Goal: Find contact information: Find contact information

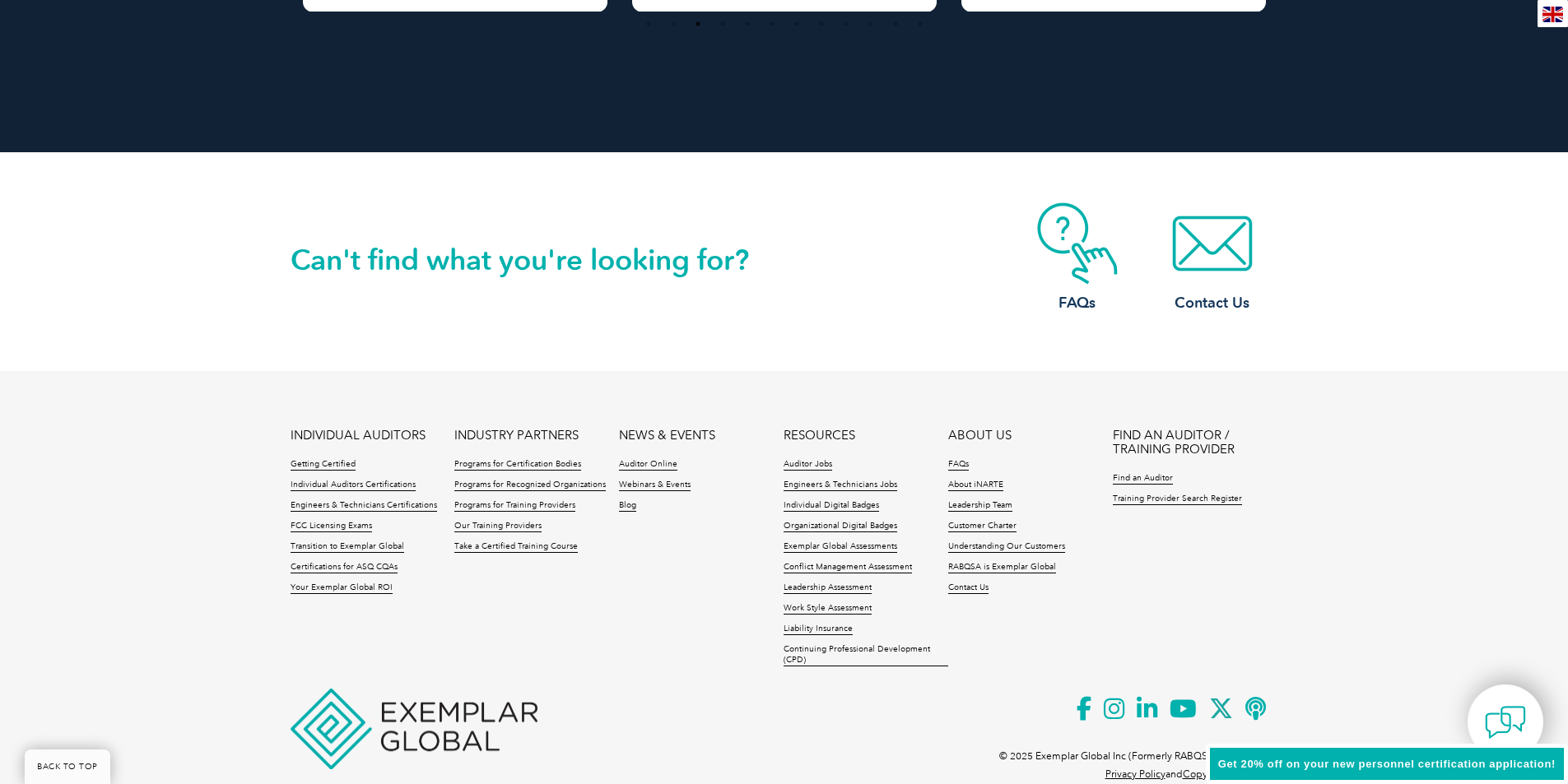
scroll to position [3732, 0]
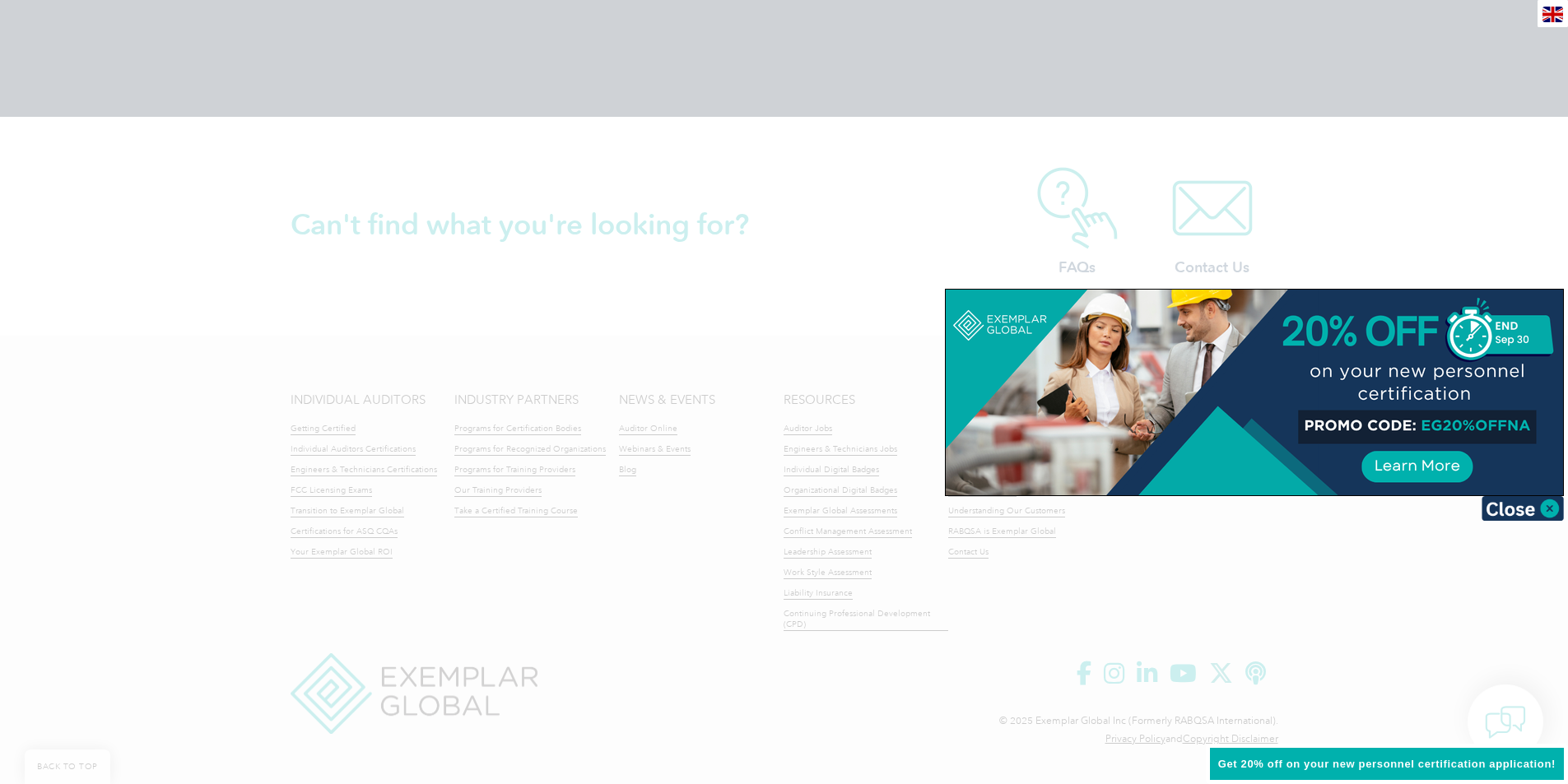
click at [558, 483] on div at bounding box center [784, 392] width 1568 height 784
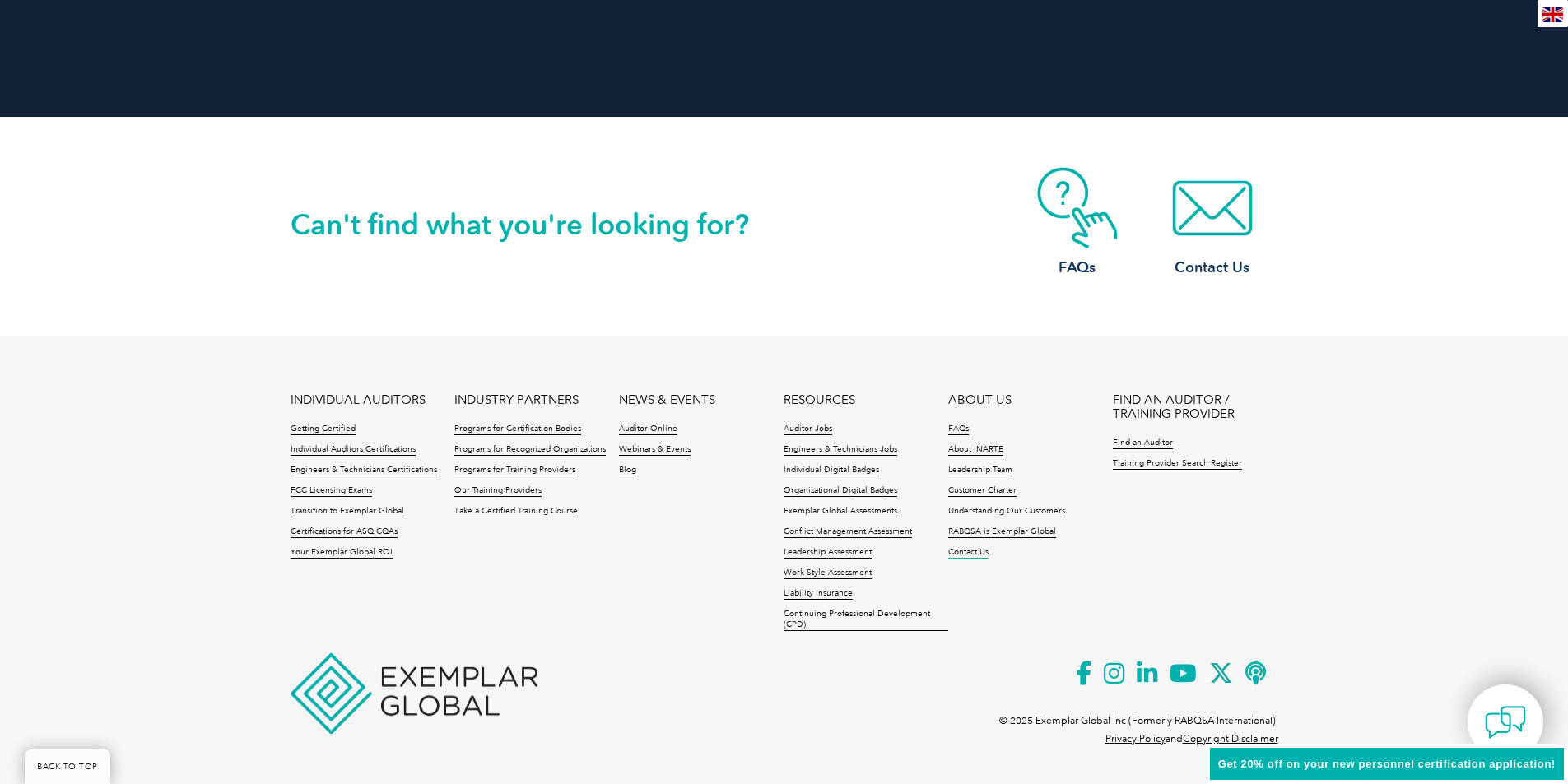
click at [956, 553] on link "Contact Us" at bounding box center [968, 553] width 40 height 12
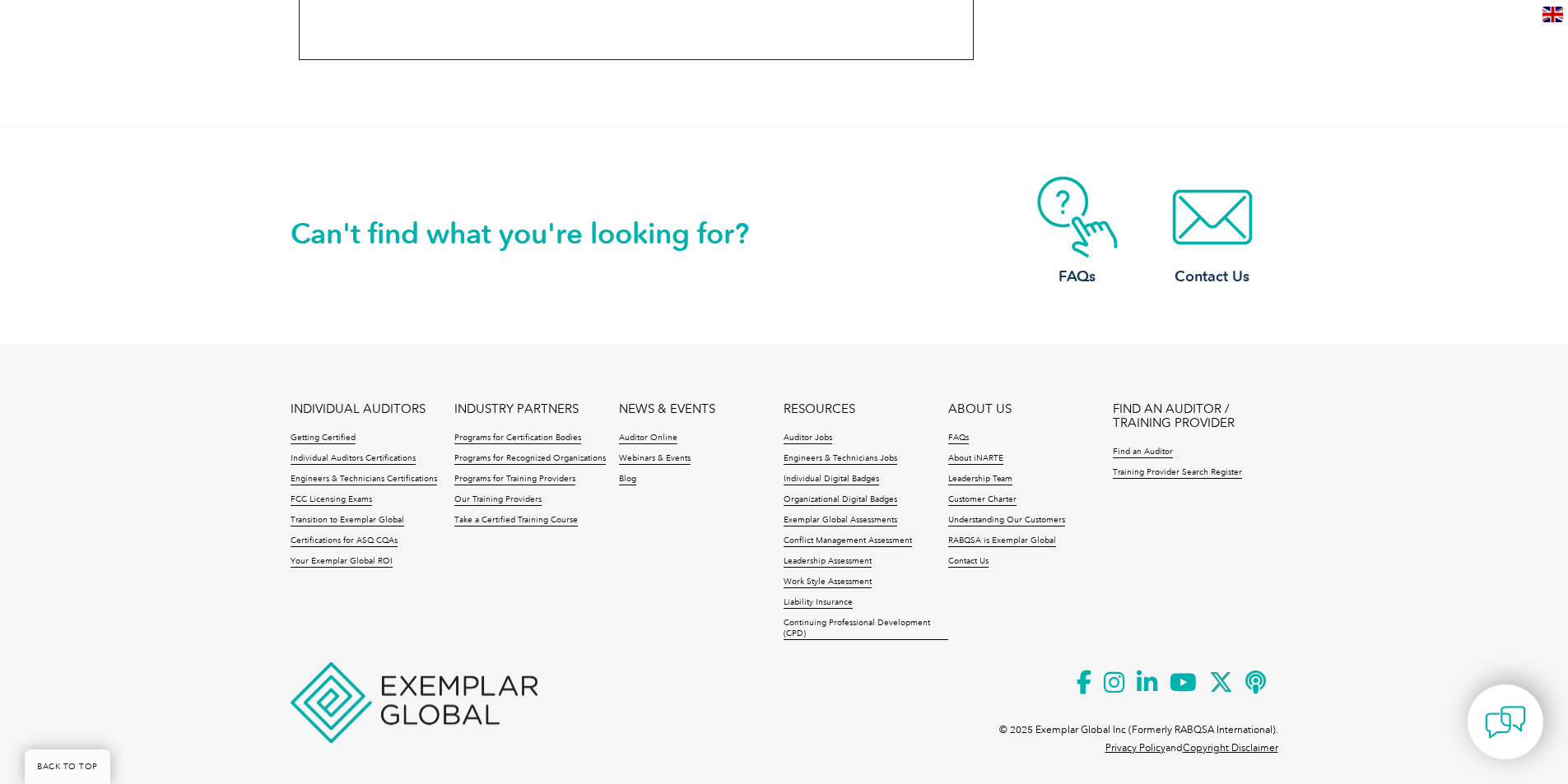
scroll to position [1418, 0]
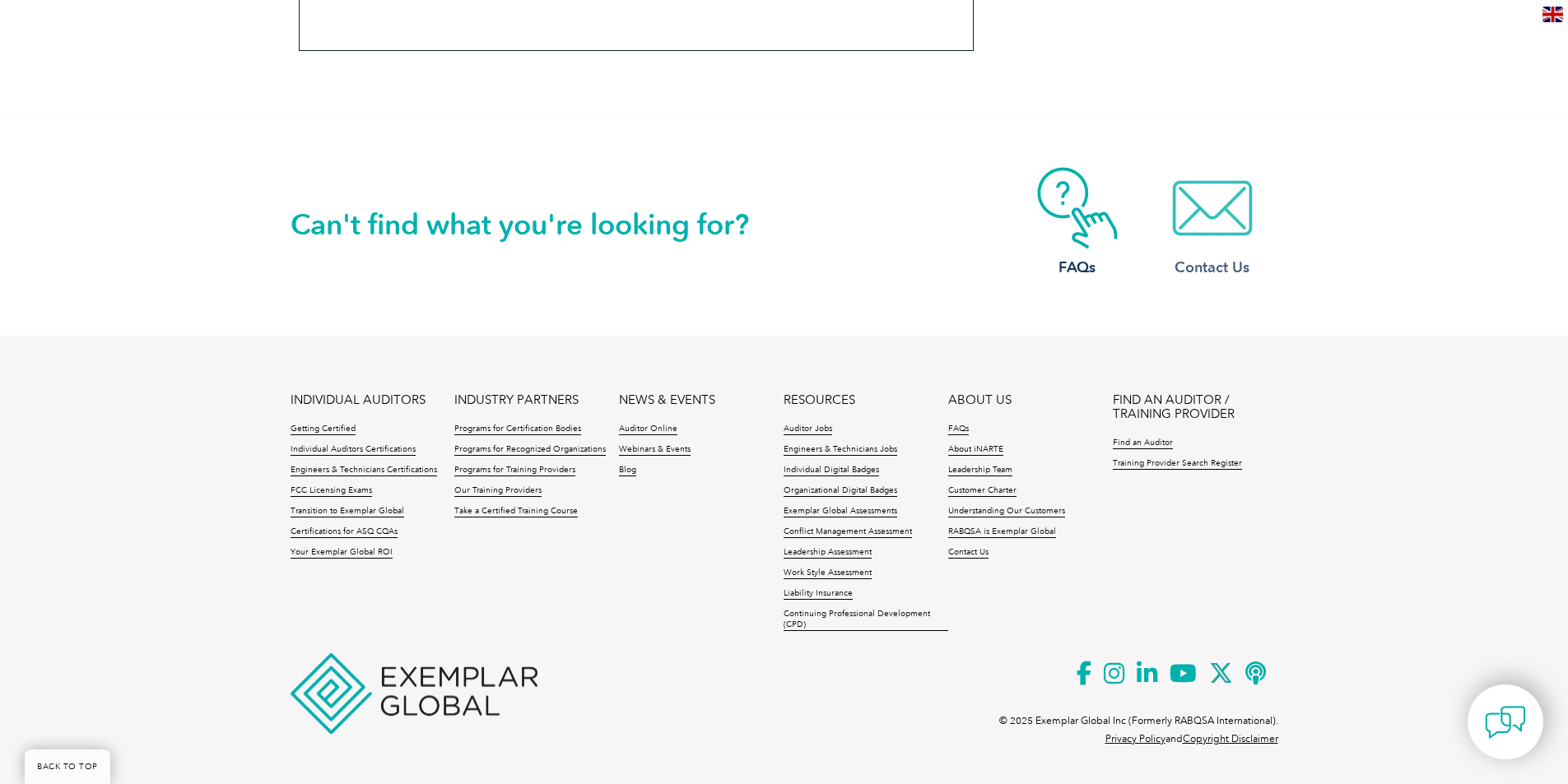
click at [1223, 211] on img at bounding box center [1212, 208] width 132 height 82
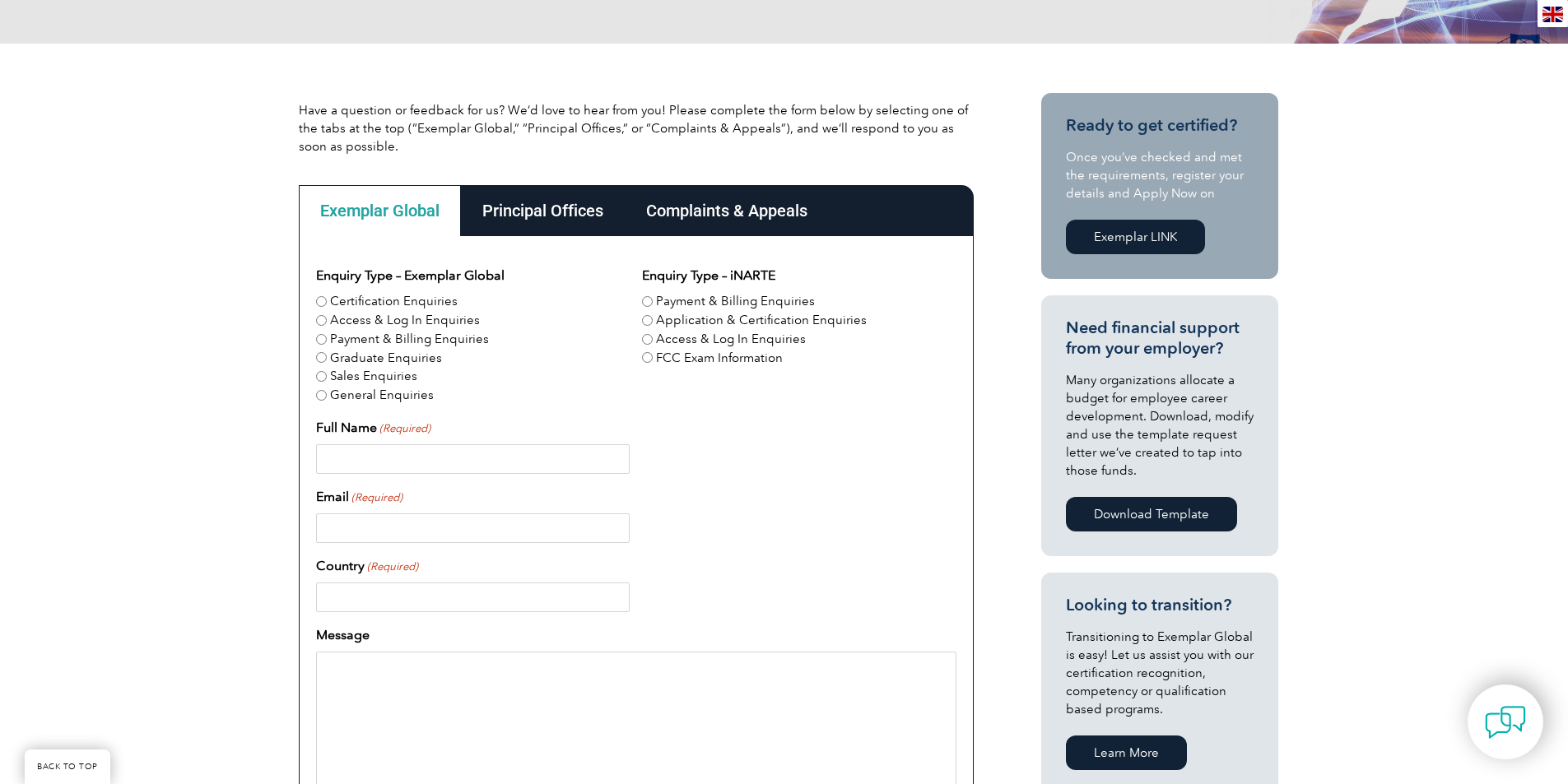
scroll to position [329, 0]
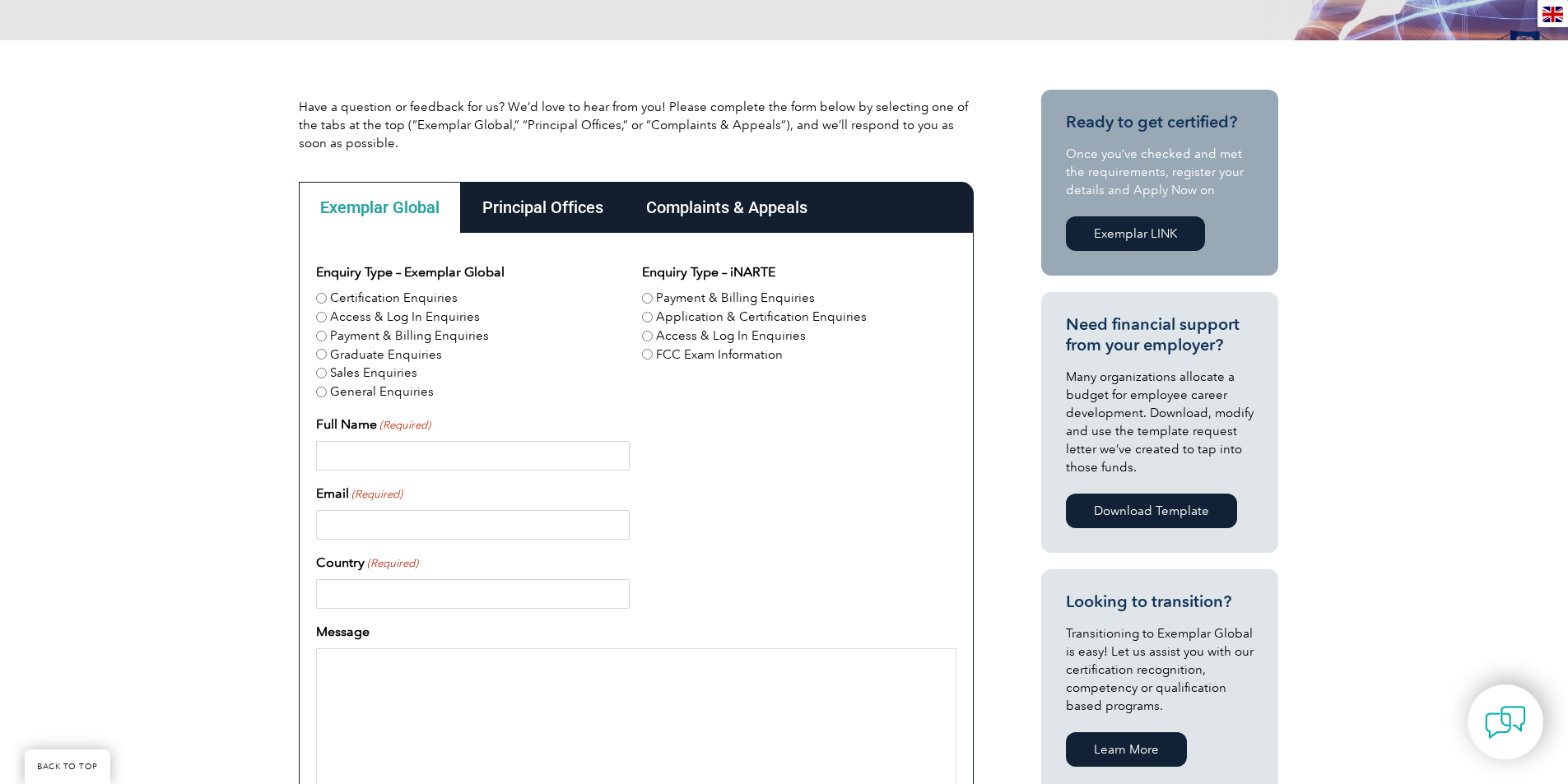
click at [650, 299] on input "Payment & Billing Enquiries" at bounding box center [647, 298] width 11 height 11
radio input "true"
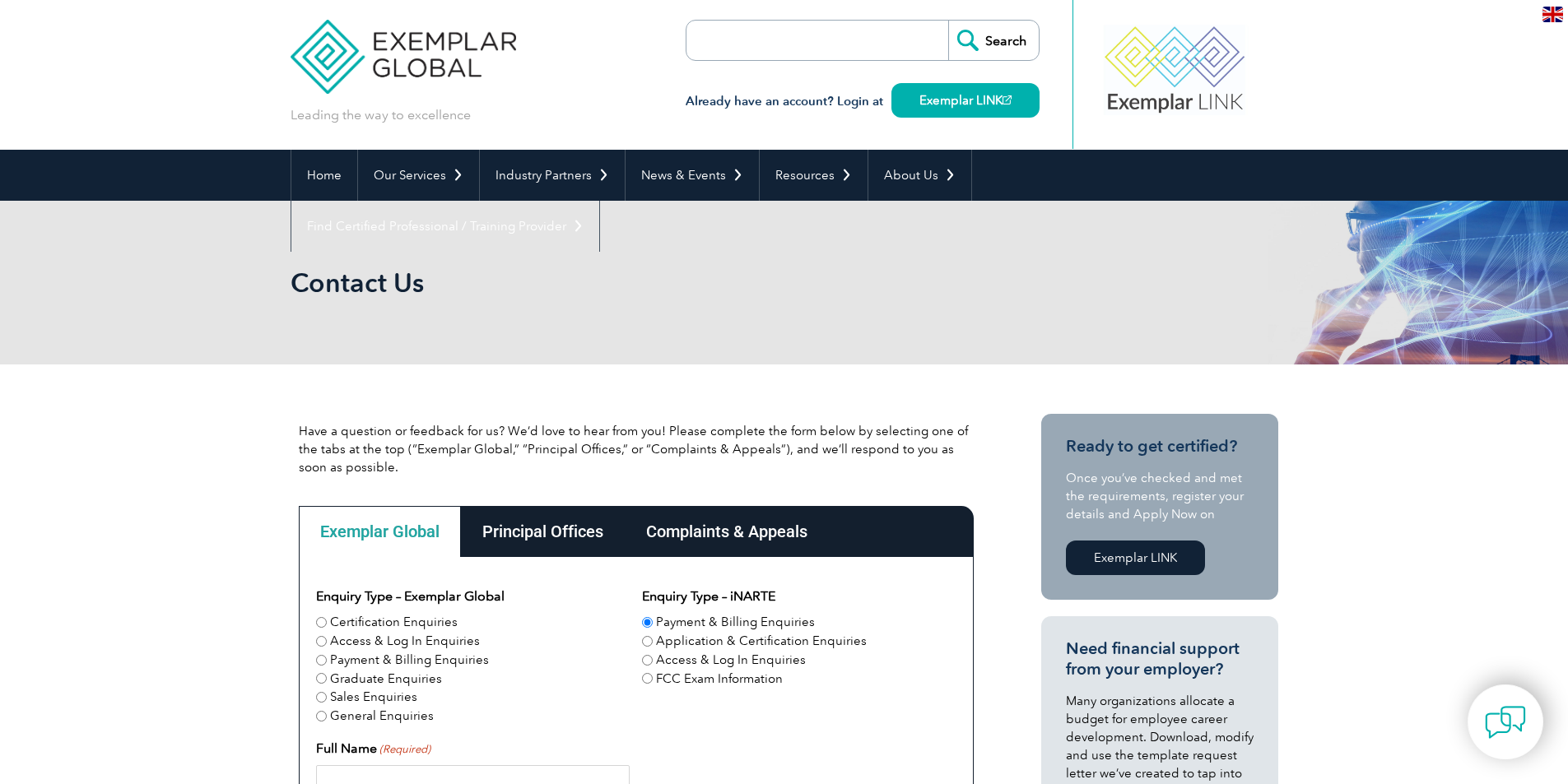
scroll to position [0, 0]
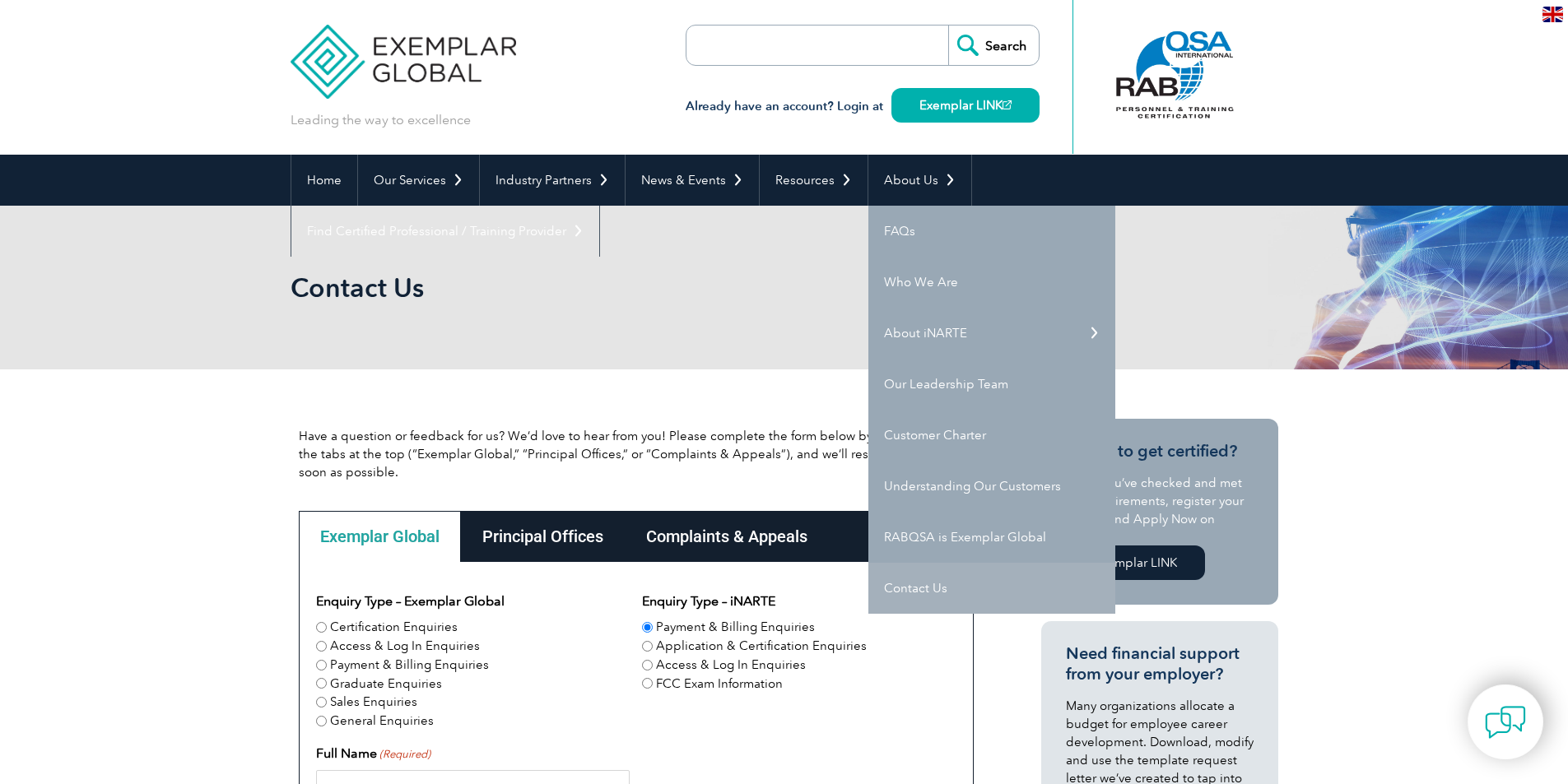
click at [935, 593] on link "Contact Us" at bounding box center [991, 588] width 247 height 51
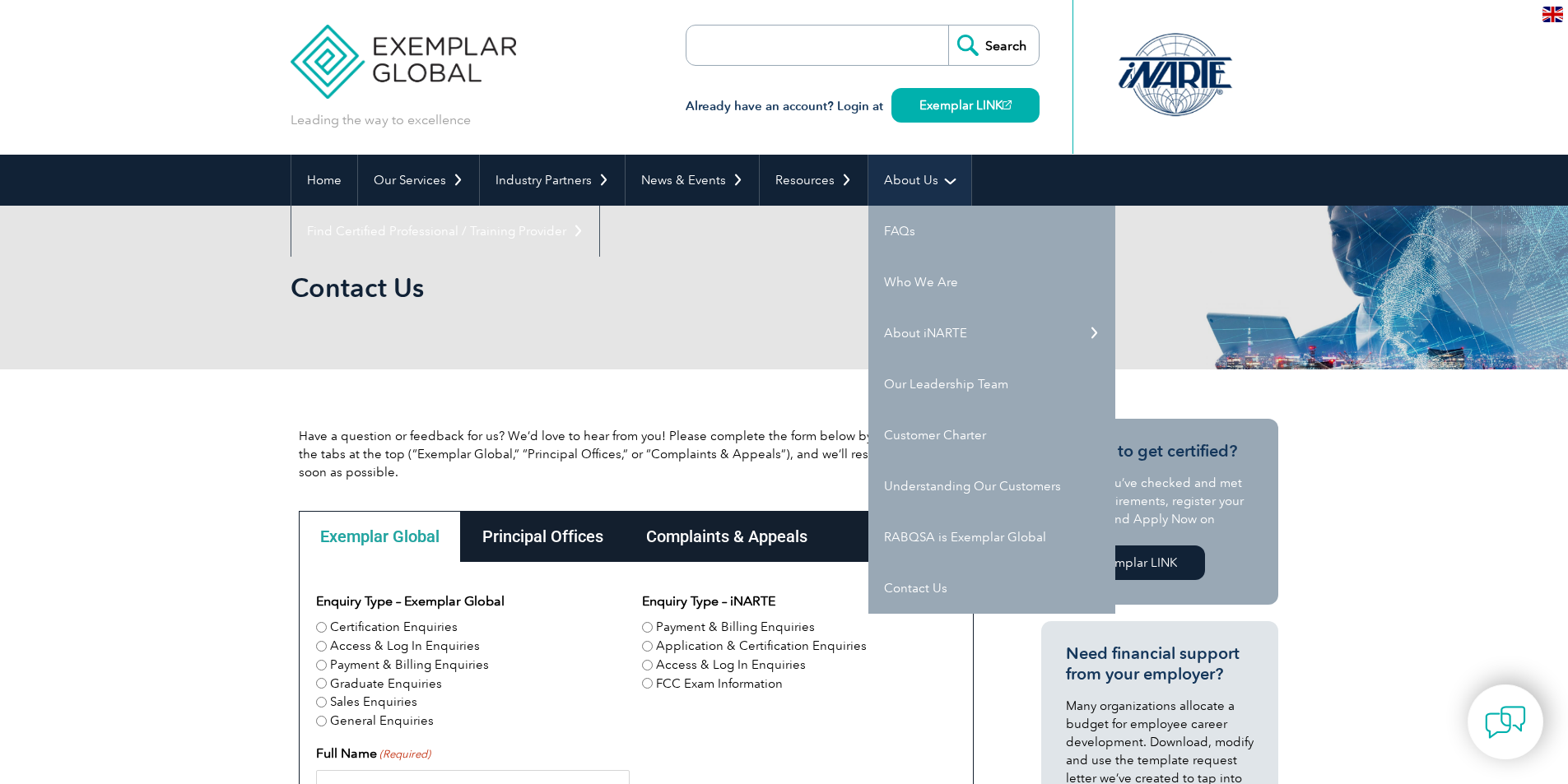
click at [898, 193] on link "About Us" at bounding box center [919, 180] width 103 height 51
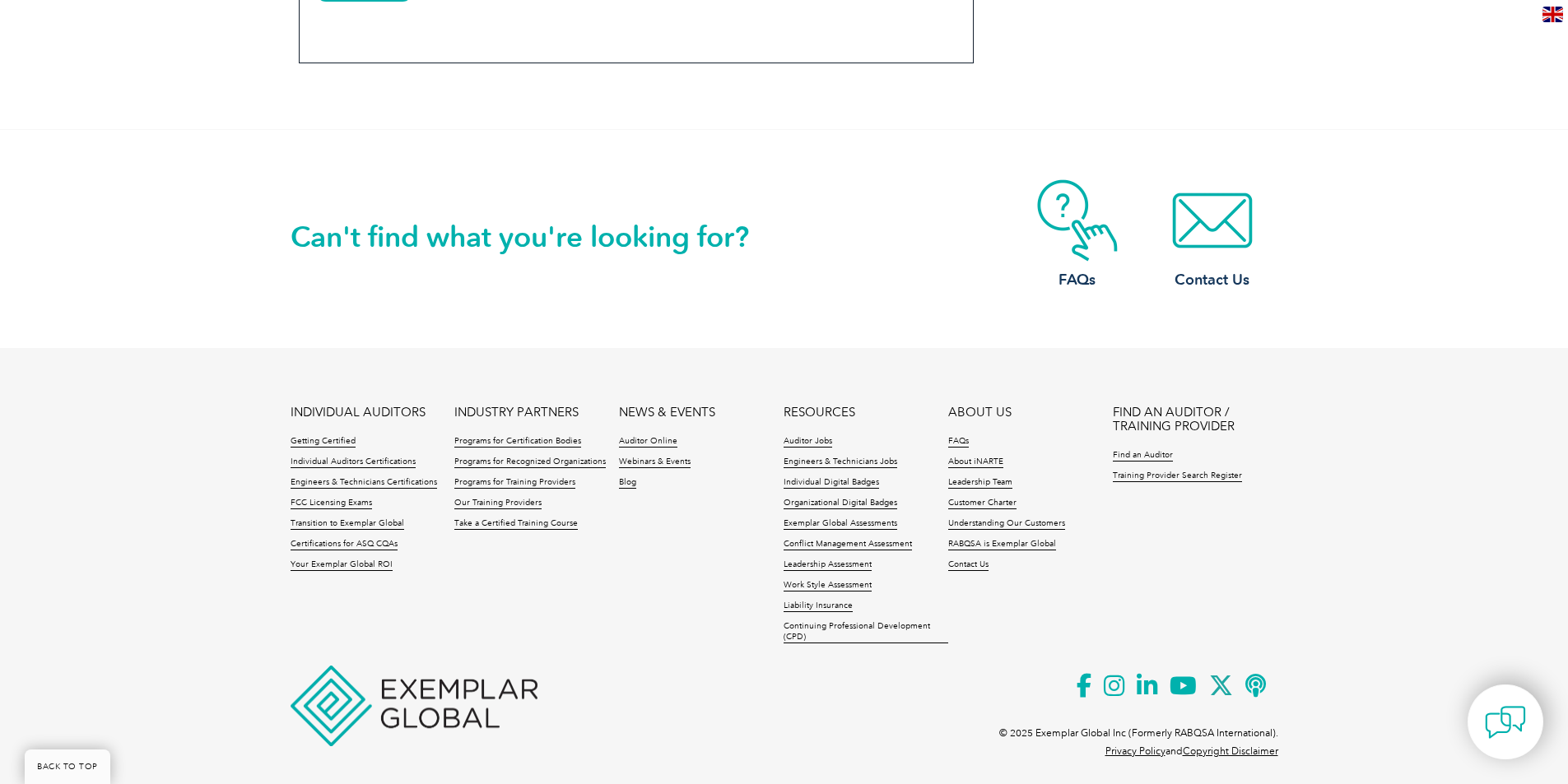
scroll to position [1418, 0]
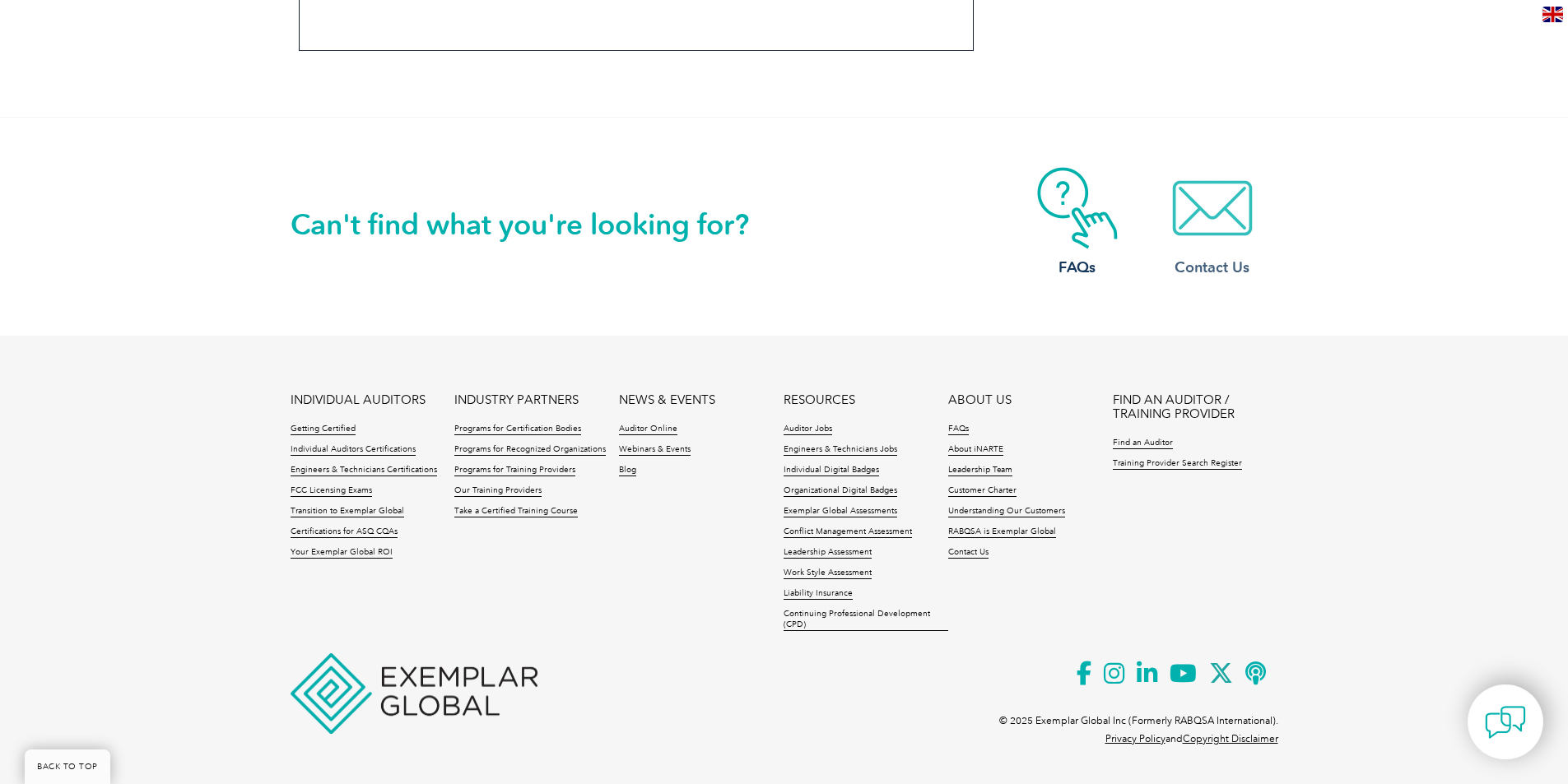
click at [1199, 211] on img at bounding box center [1212, 208] width 132 height 82
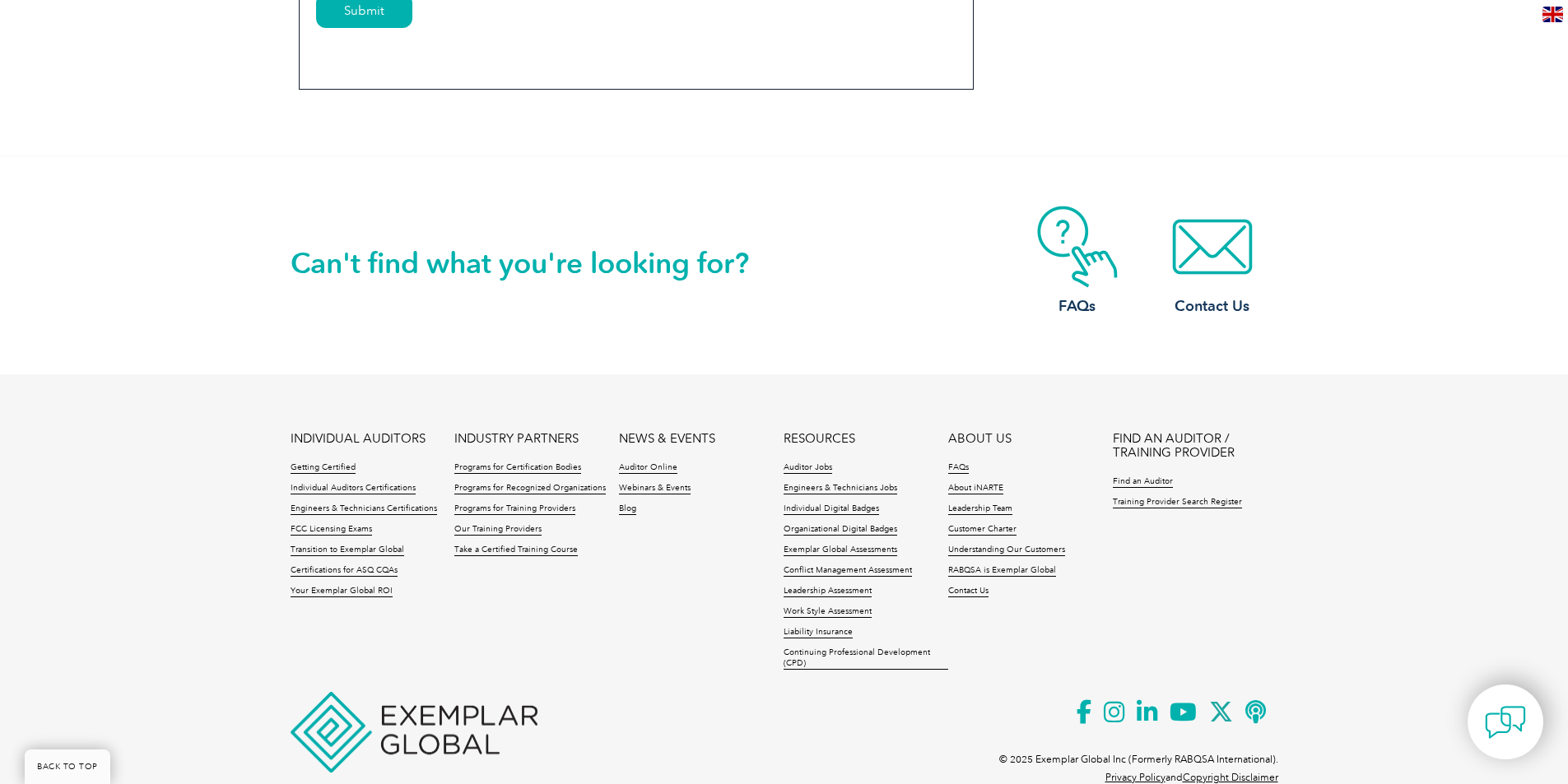
scroll to position [1418, 0]
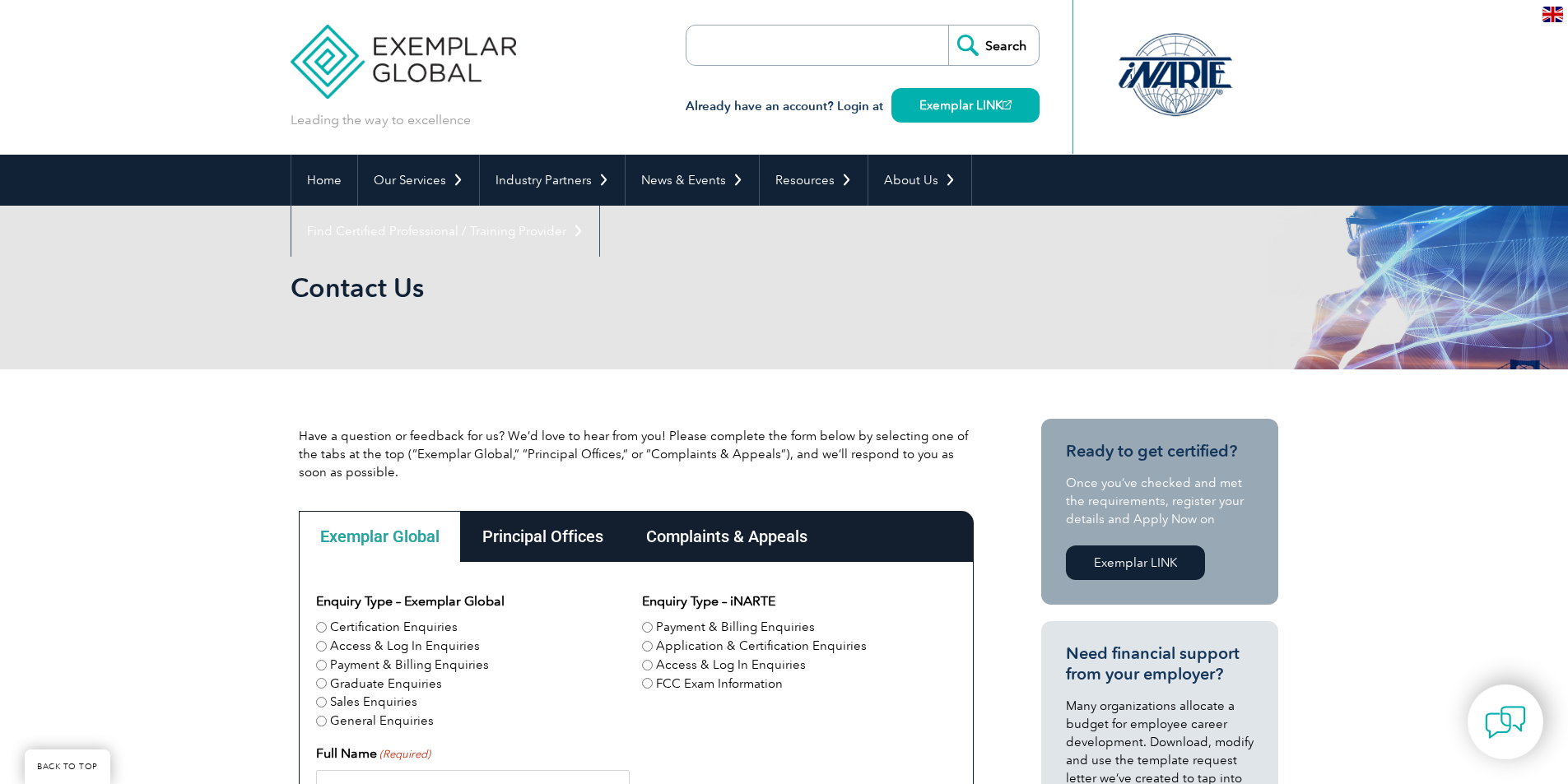
scroll to position [1418, 0]
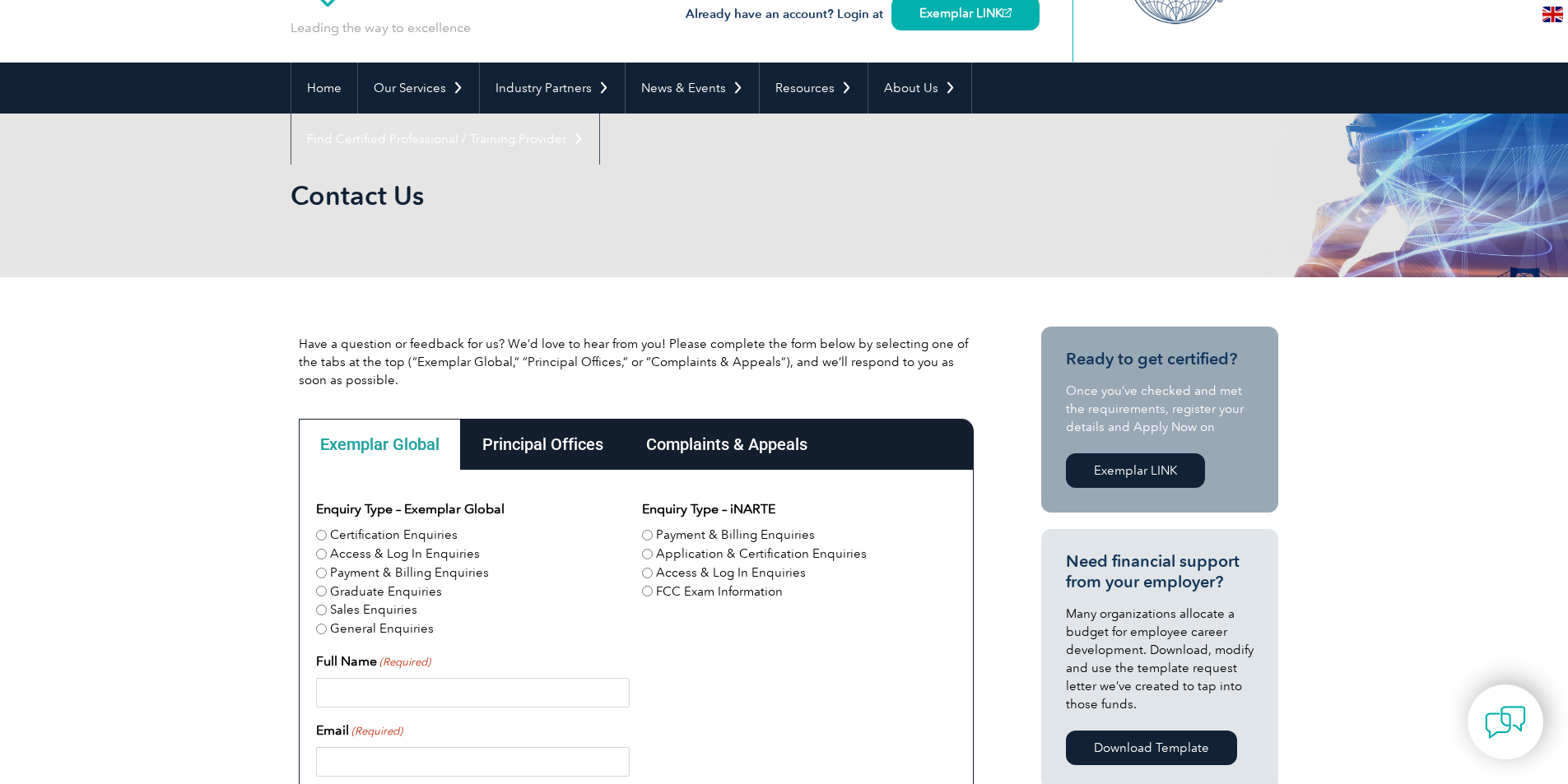
scroll to position [23, 0]
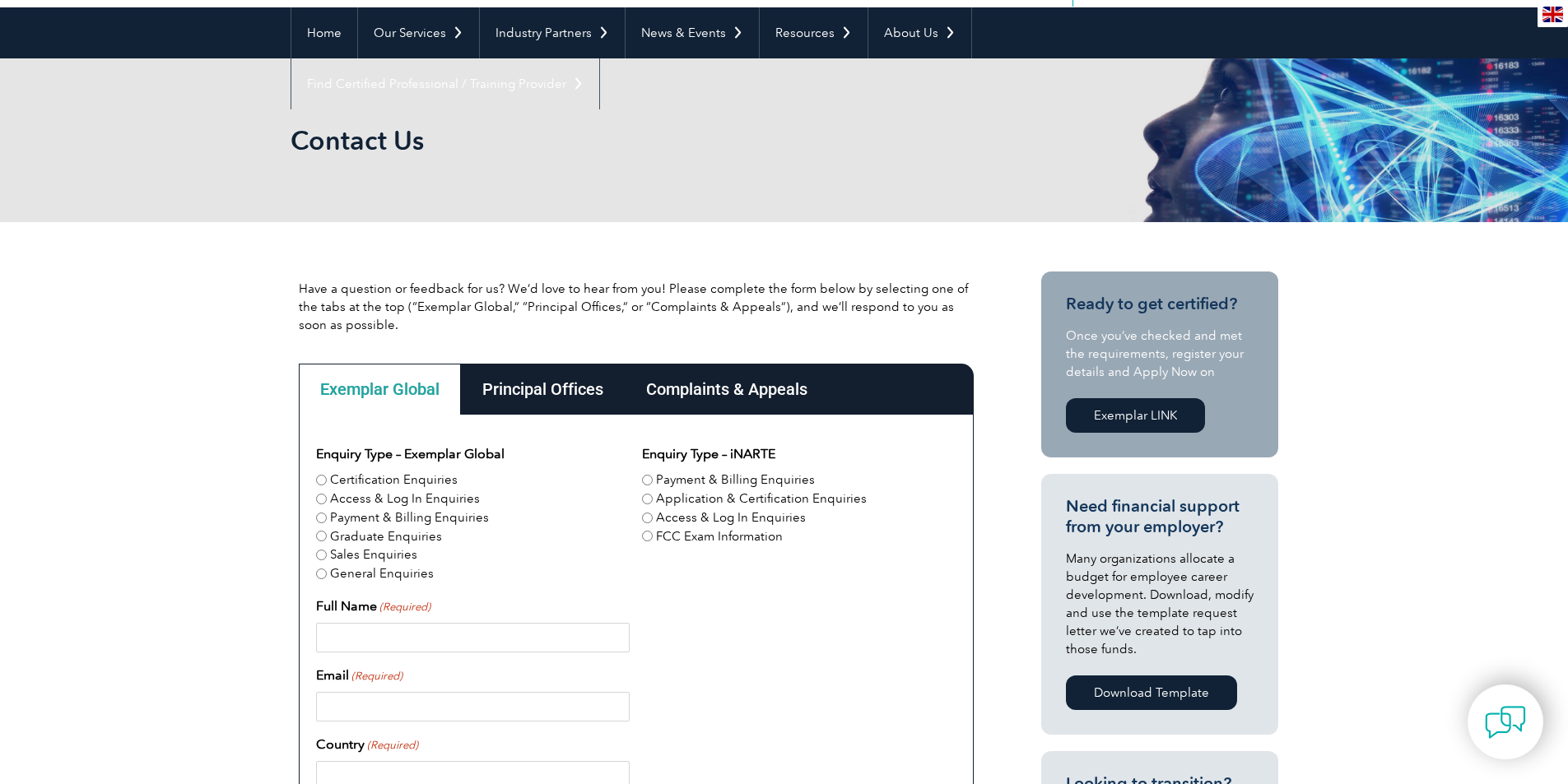
scroll to position [132, 0]
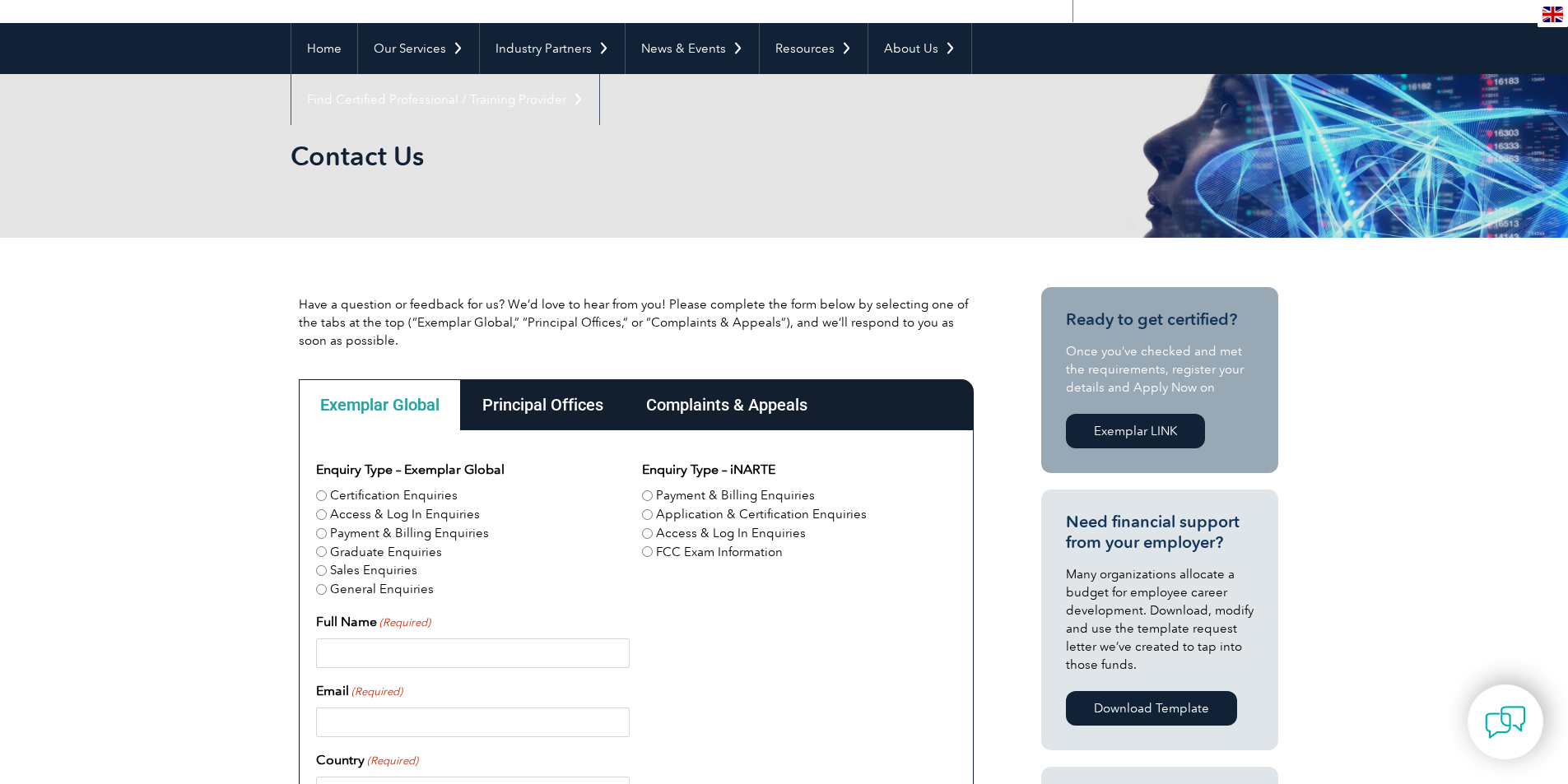
click at [1554, 16] on img at bounding box center [1552, 15] width 21 height 16
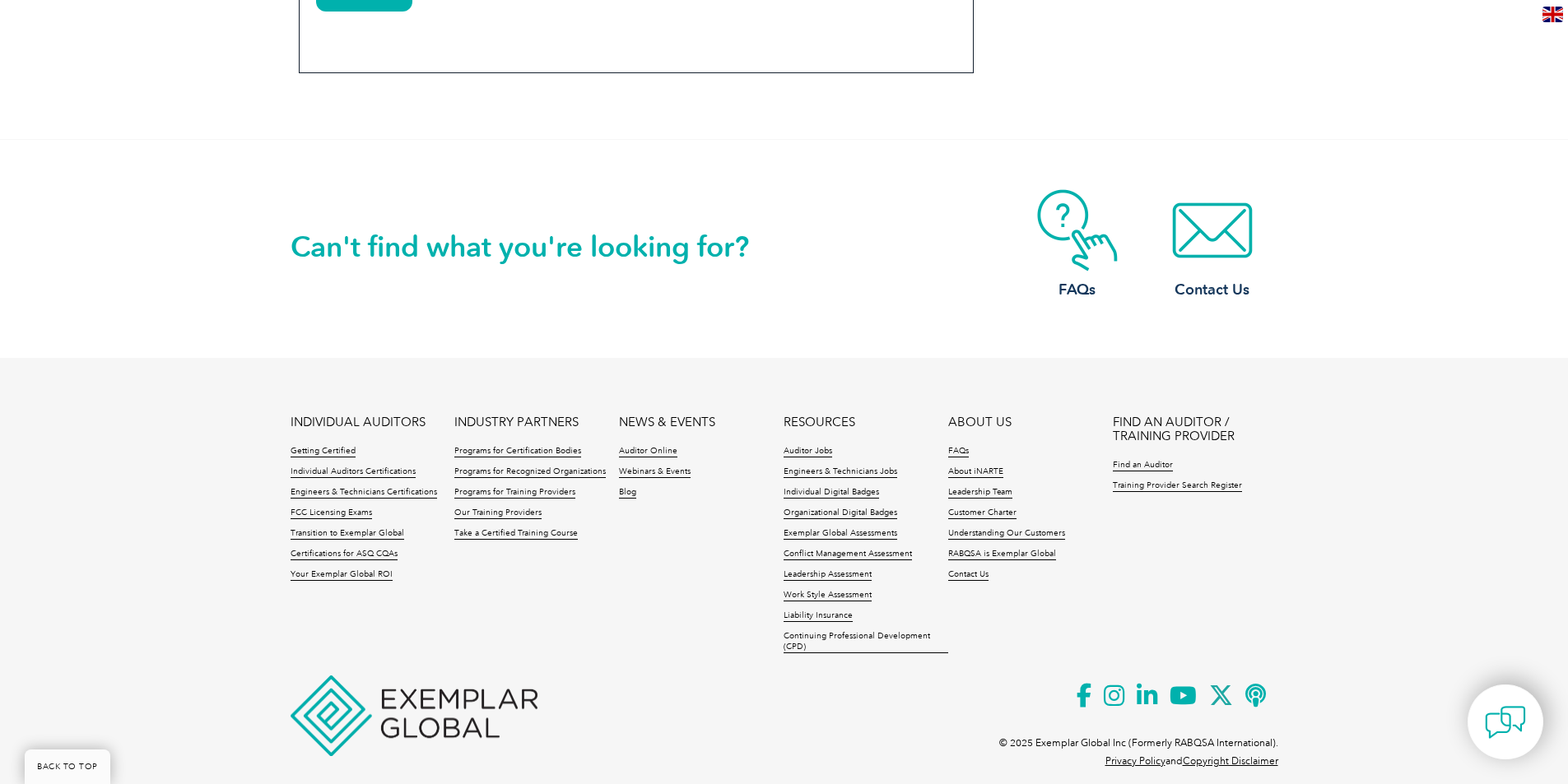
scroll to position [1418, 0]
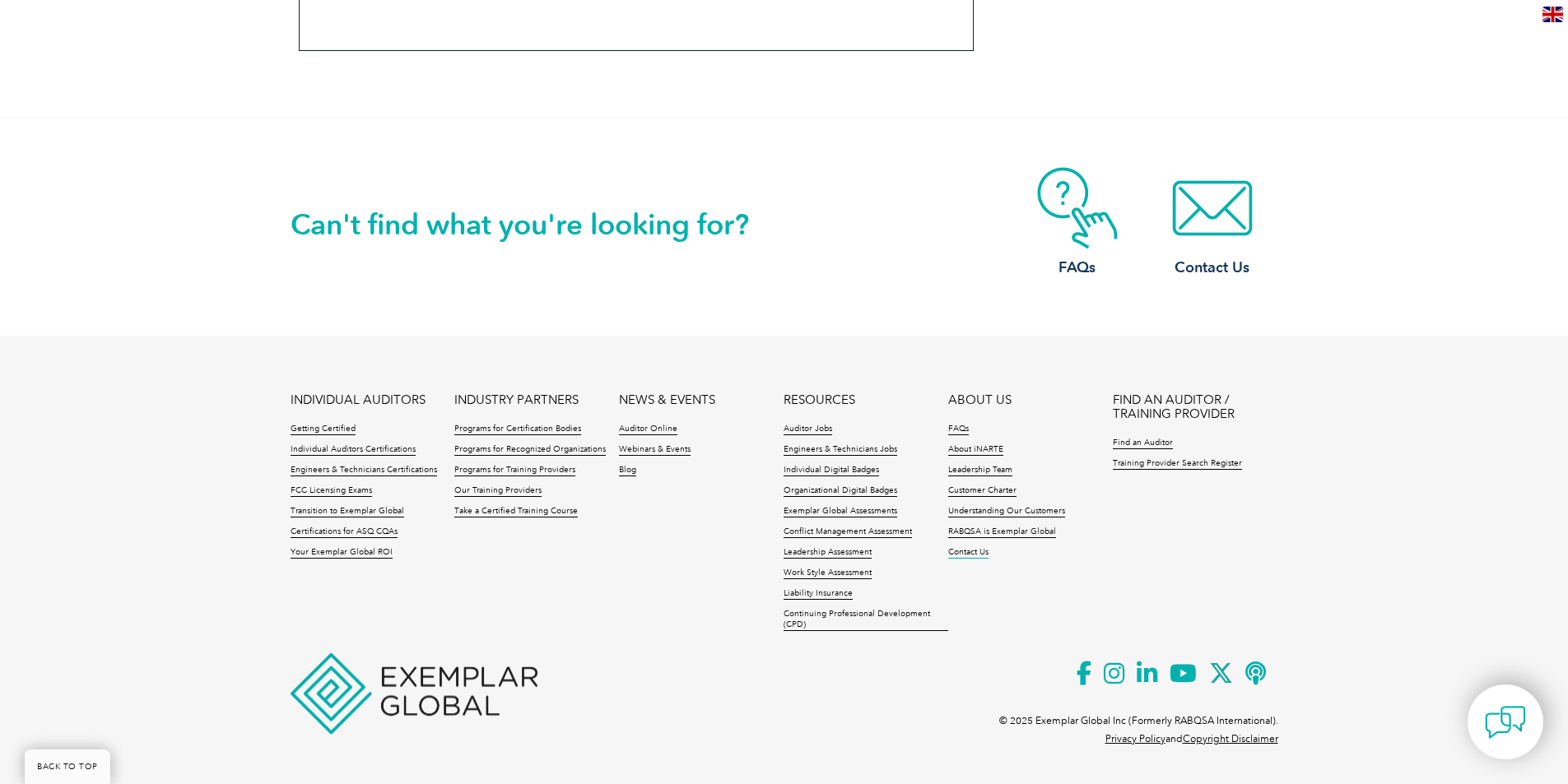
click at [958, 554] on link "Contact Us" at bounding box center [968, 553] width 40 height 12
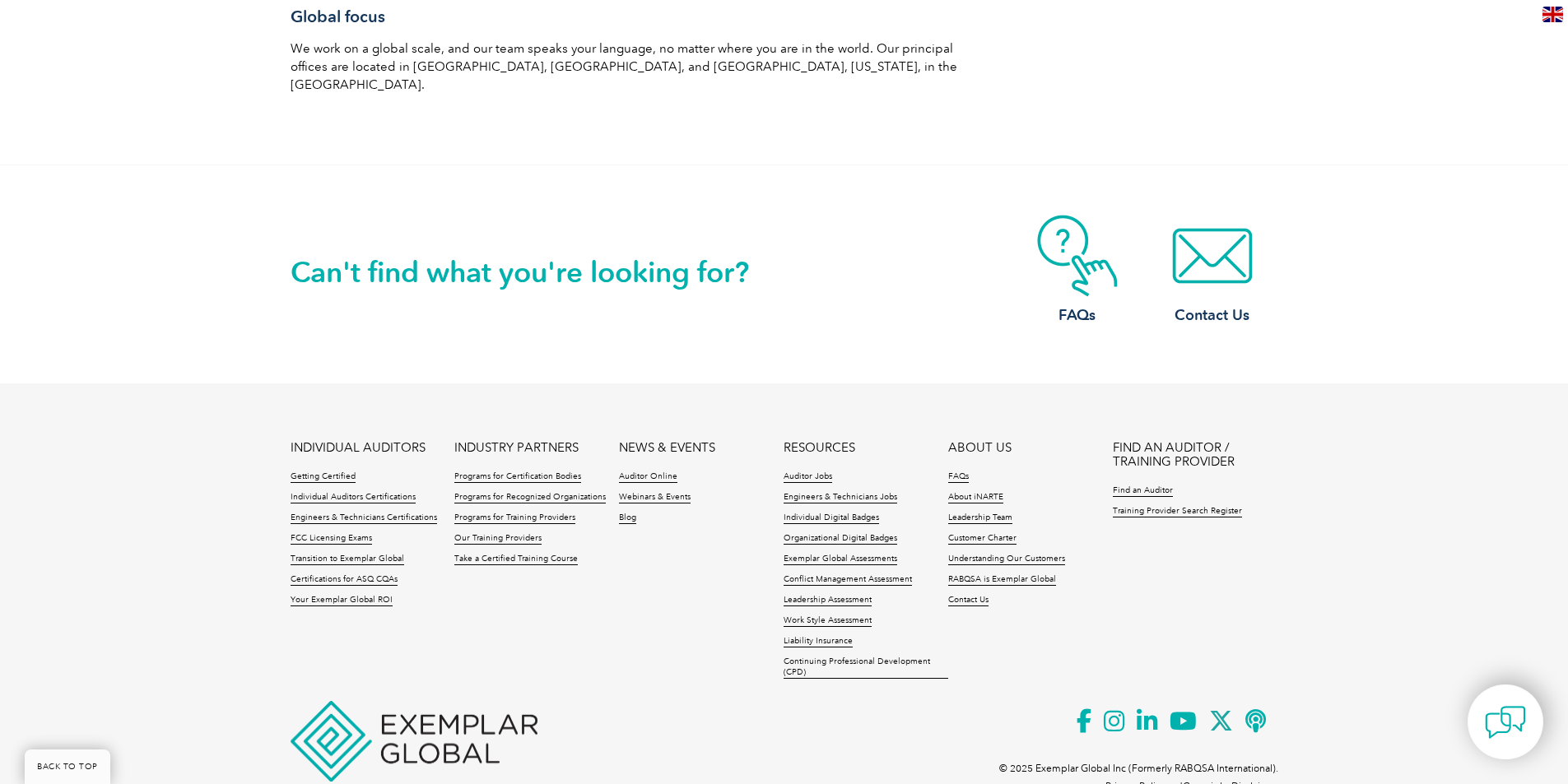
scroll to position [2866, 0]
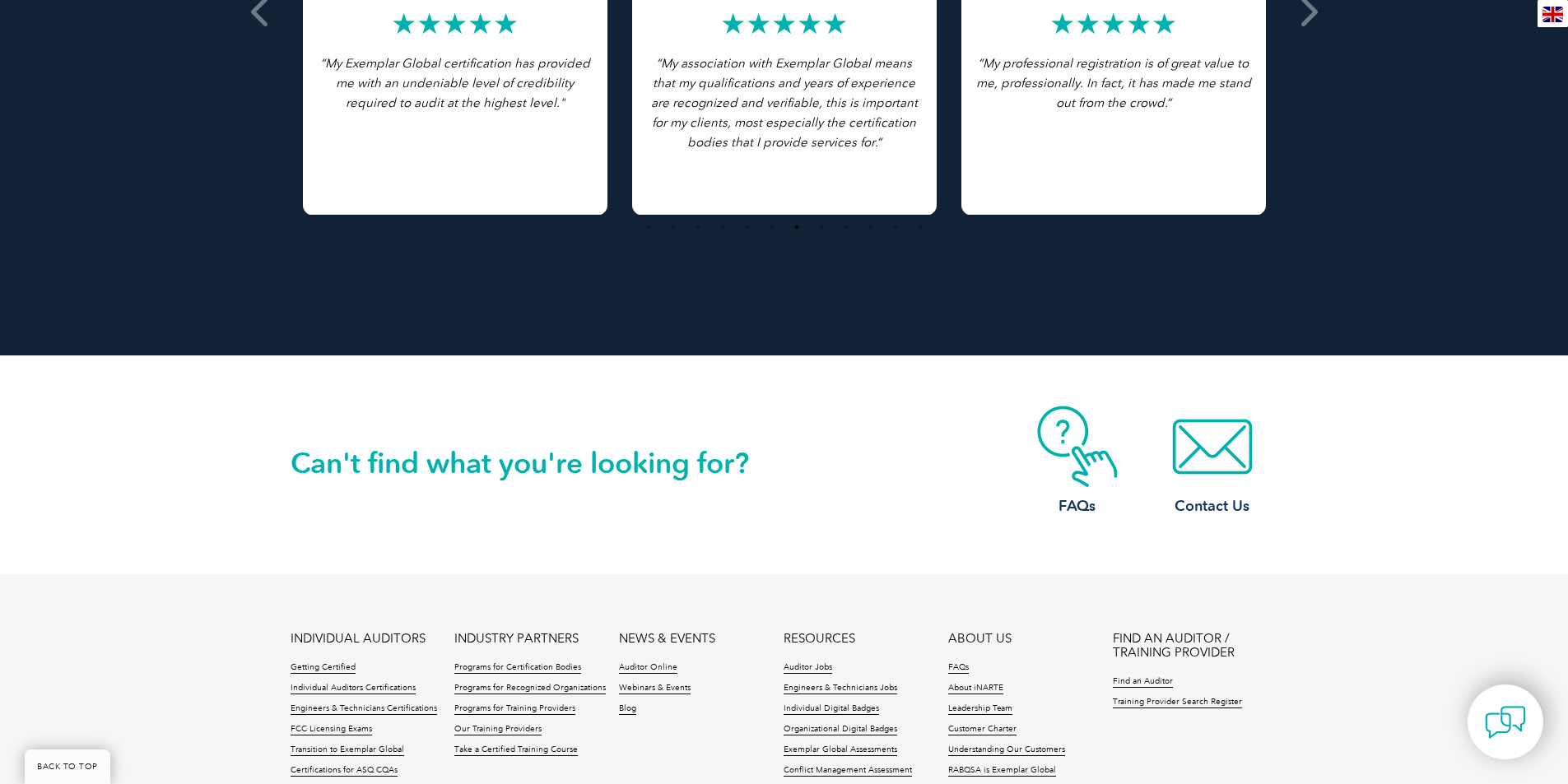
scroll to position [3732, 0]
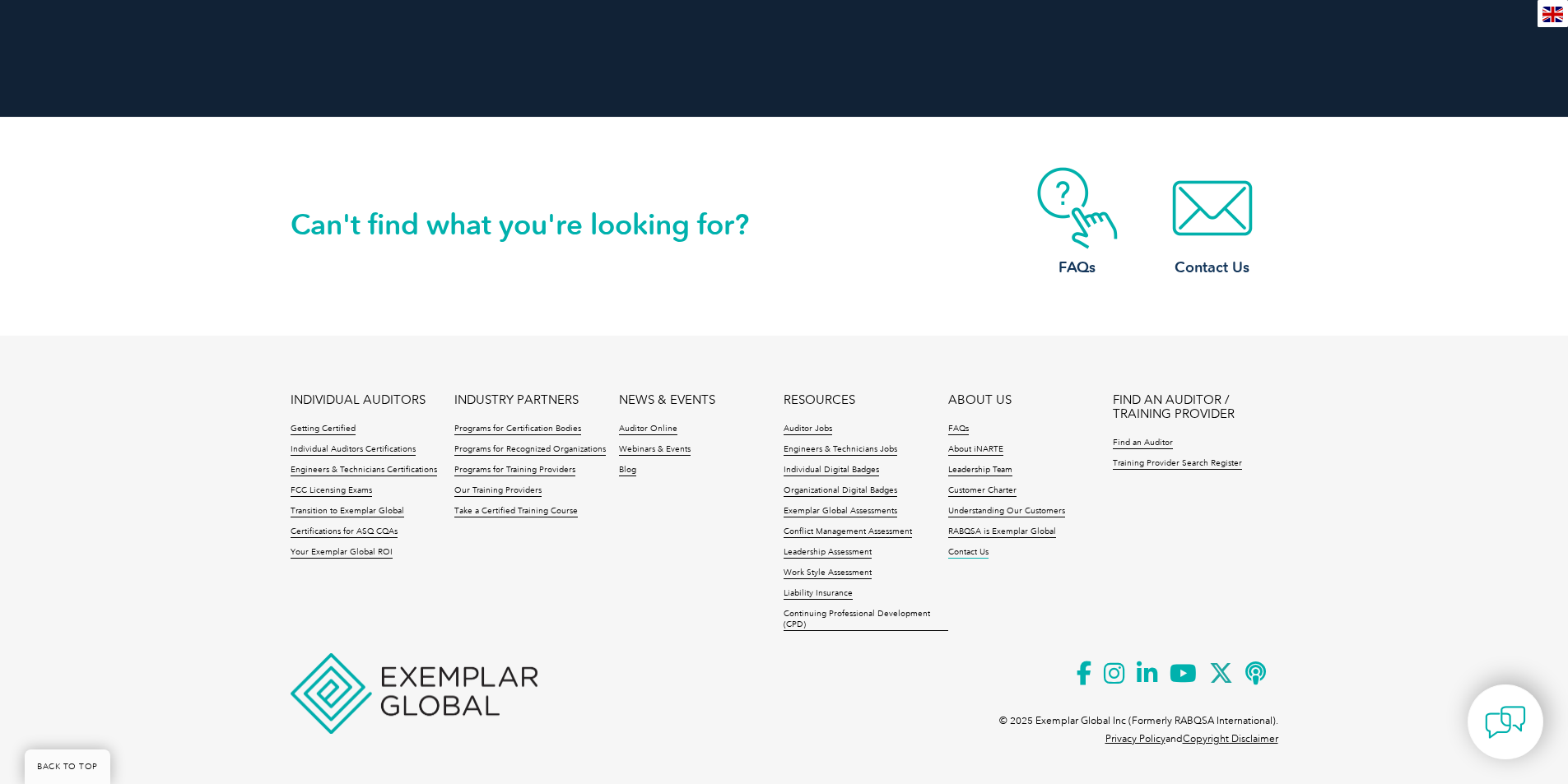
click at [966, 549] on link "Contact Us" at bounding box center [968, 553] width 40 height 12
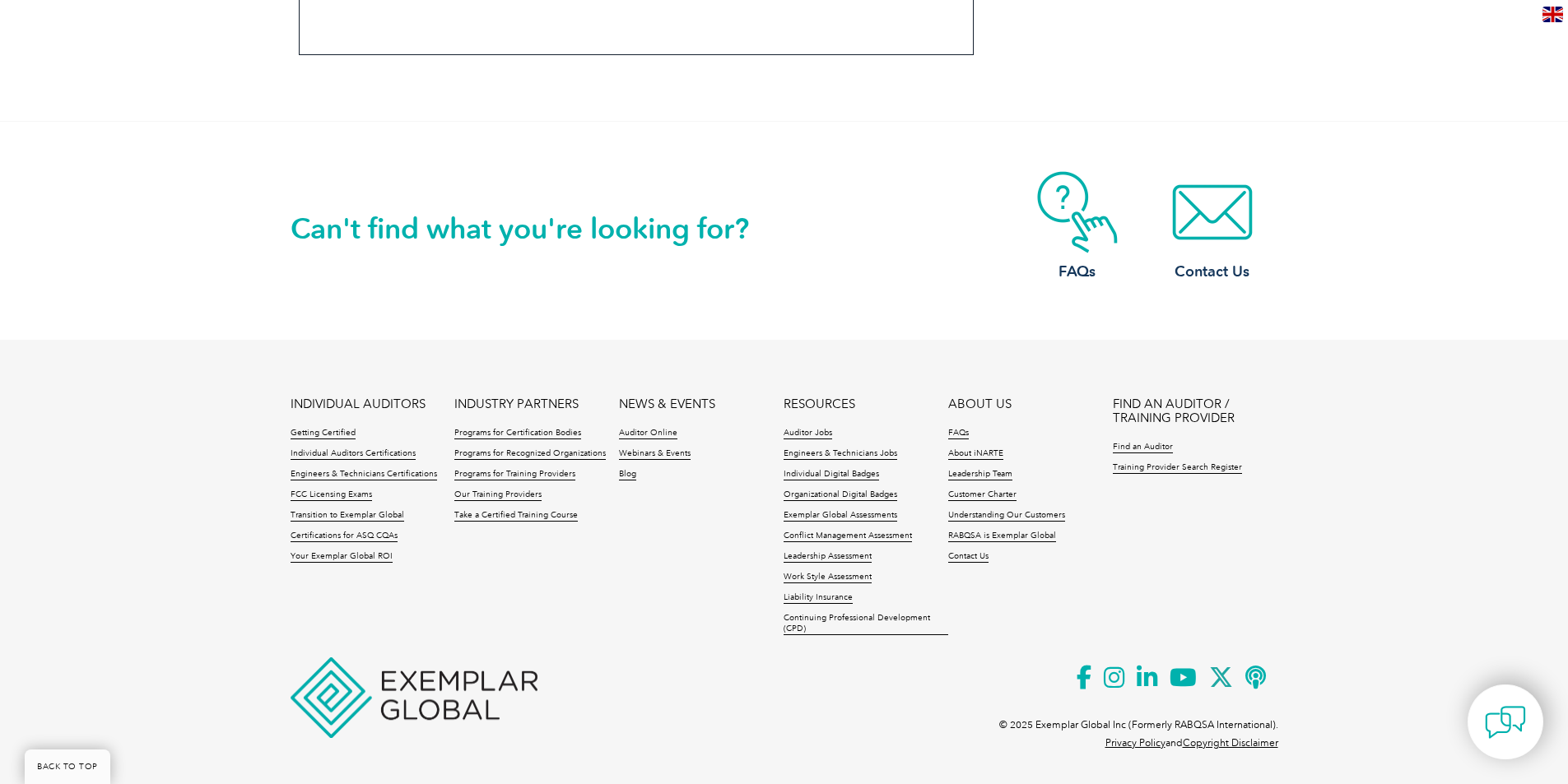
scroll to position [1418, 0]
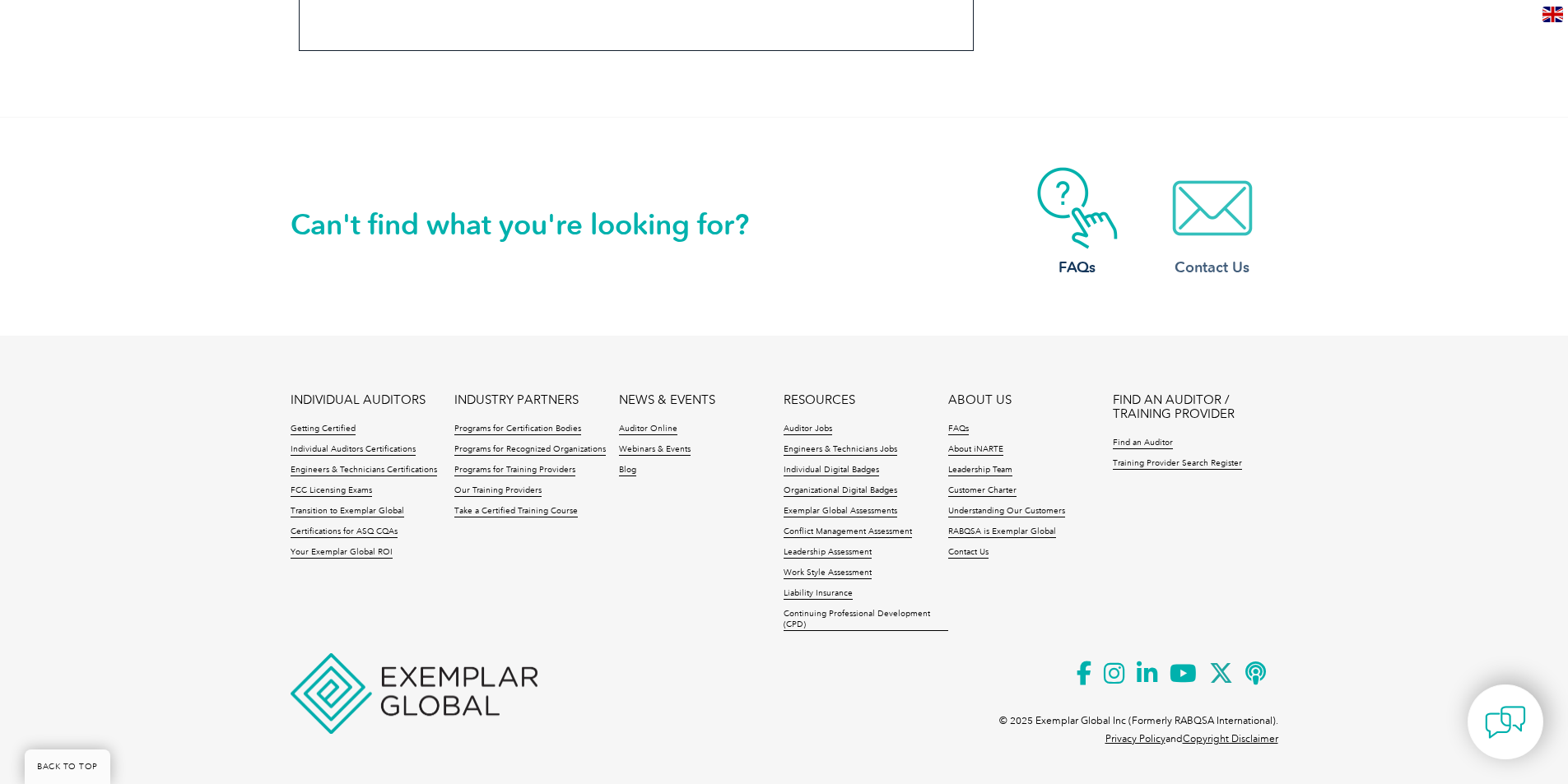
click at [1205, 221] on img at bounding box center [1212, 208] width 132 height 82
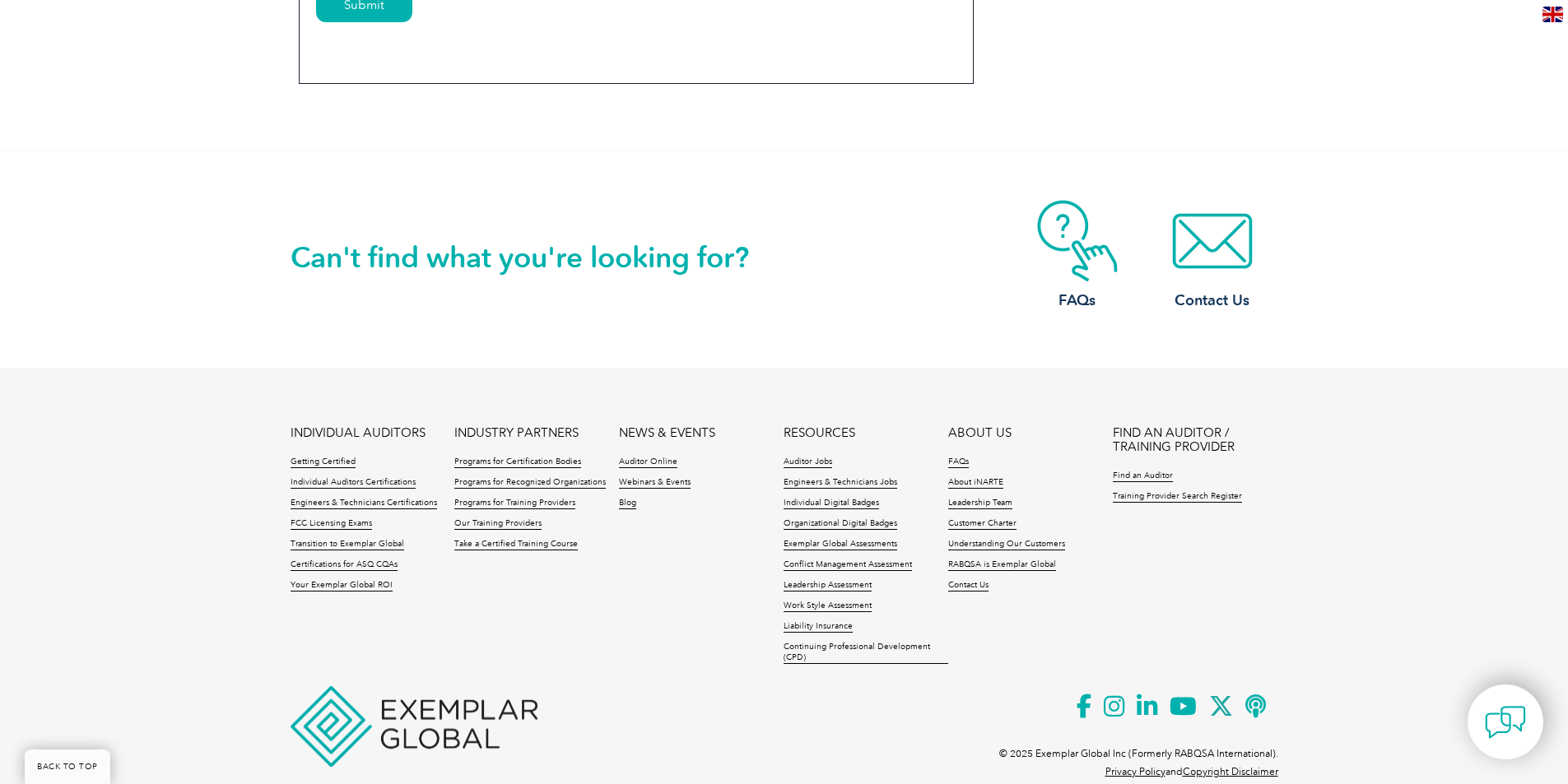
scroll to position [1399, 0]
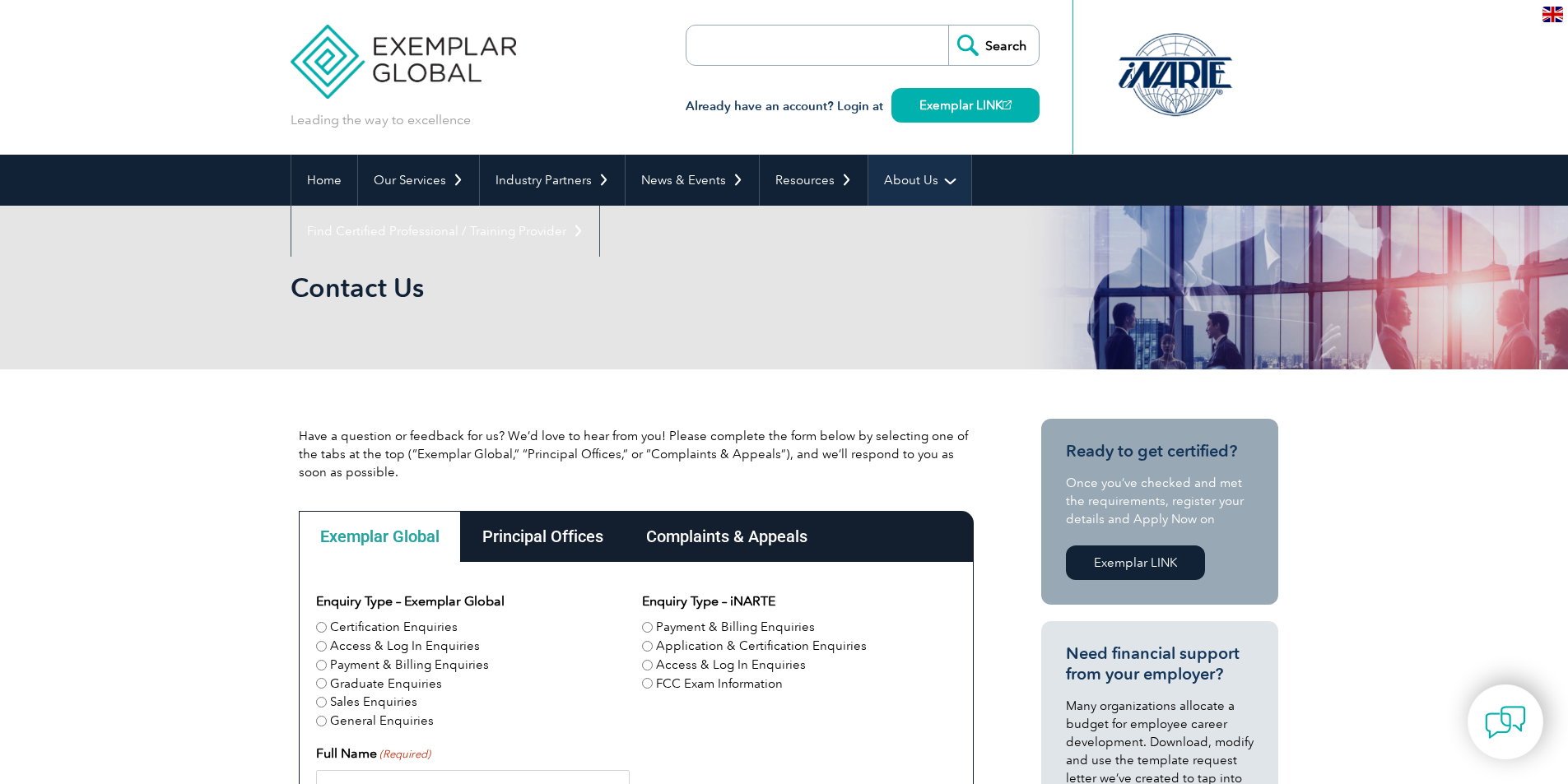
click at [899, 177] on link "About Us" at bounding box center [919, 180] width 103 height 51
click at [928, 178] on link "About Us" at bounding box center [919, 180] width 103 height 51
click at [940, 184] on link "About Us" at bounding box center [919, 180] width 103 height 51
click at [937, 176] on link "About Us" at bounding box center [919, 180] width 103 height 51
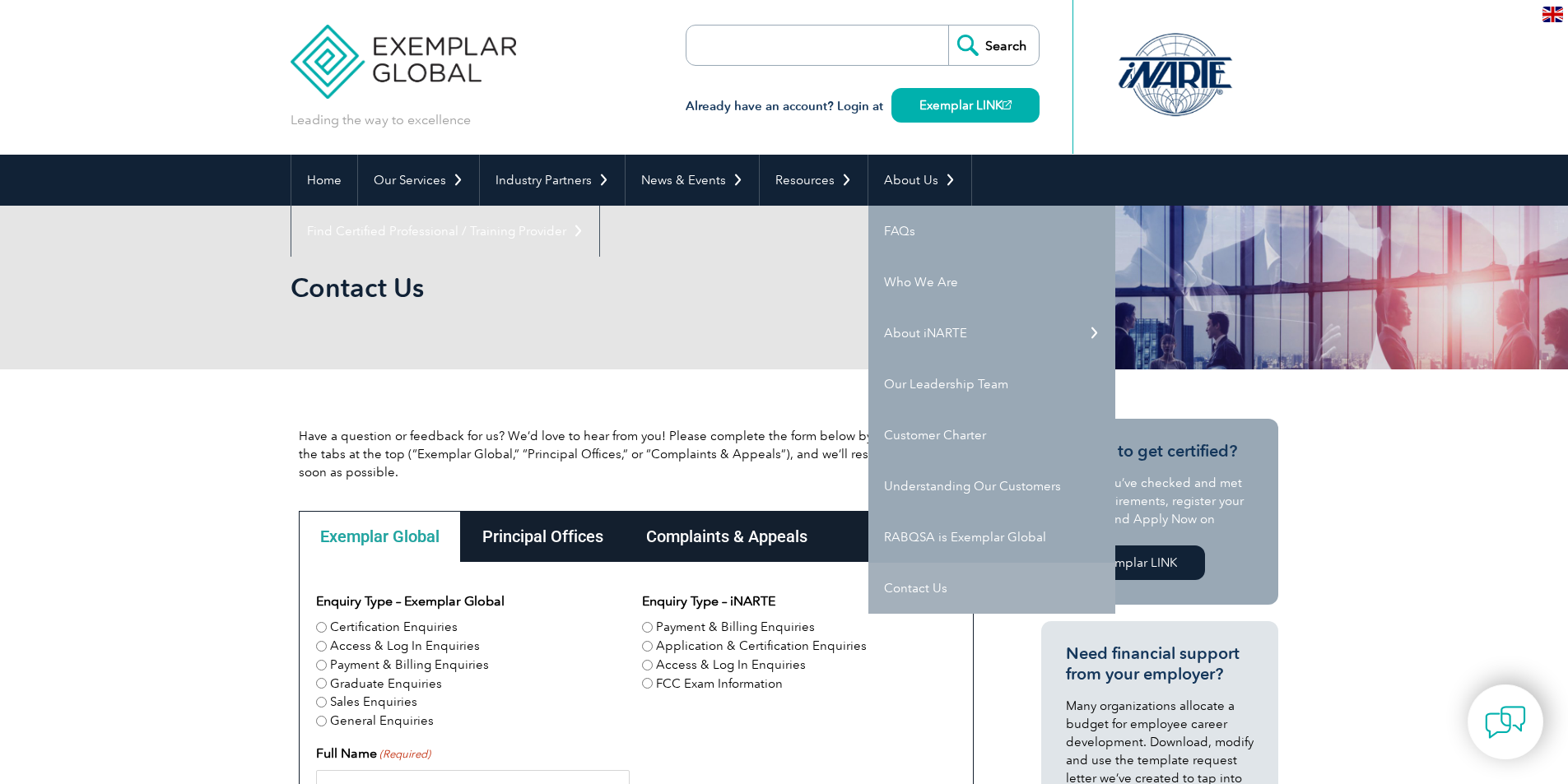
click at [929, 581] on link "Contact Us" at bounding box center [991, 588] width 247 height 51
drag, startPoint x: 929, startPoint y: 581, endPoint x: 932, endPoint y: 556, distance: 24.9
click at [932, 569] on link "Contact Us" at bounding box center [991, 588] width 247 height 51
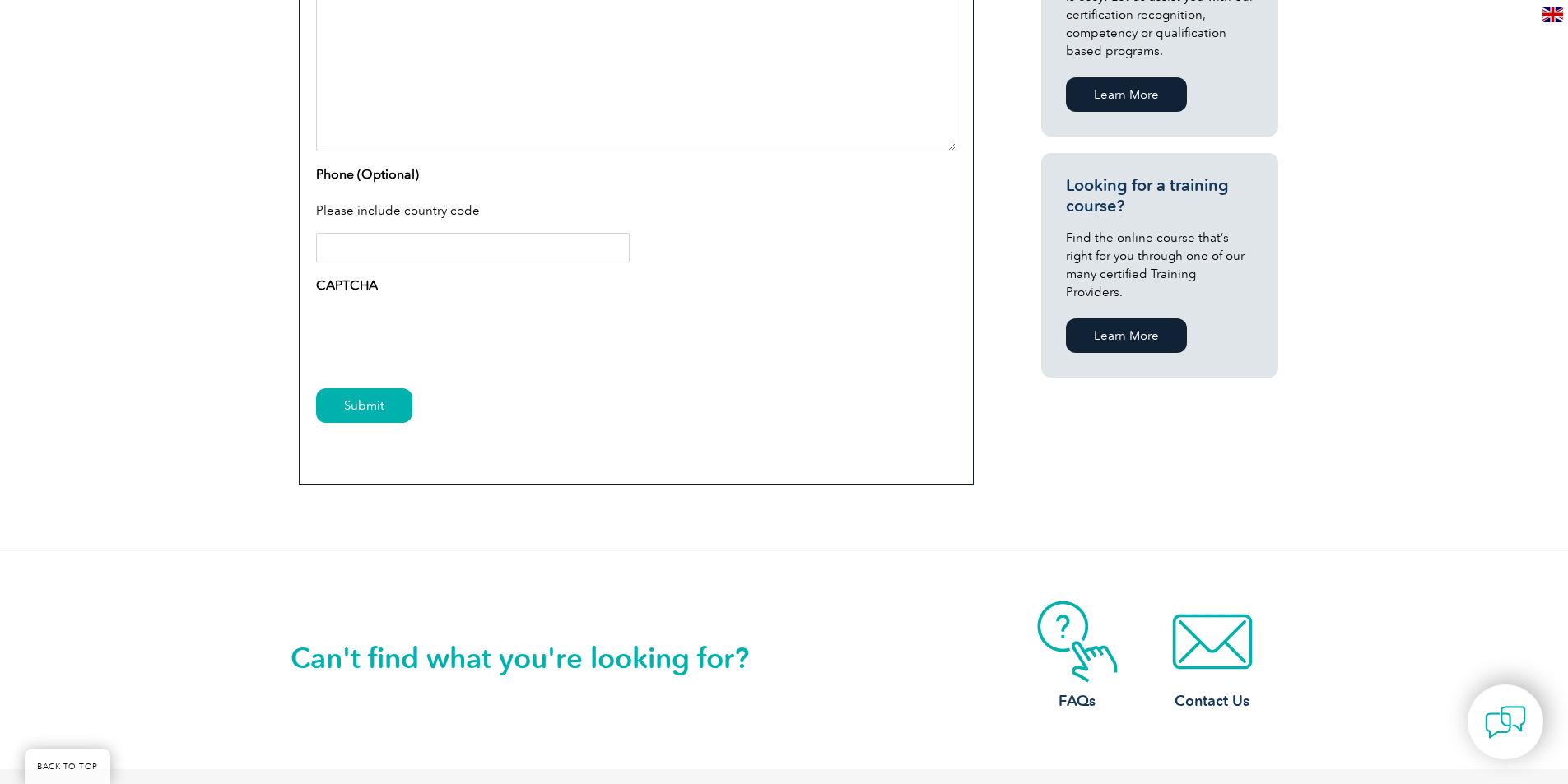
scroll to position [987, 0]
